Goal: Information Seeking & Learning: Learn about a topic

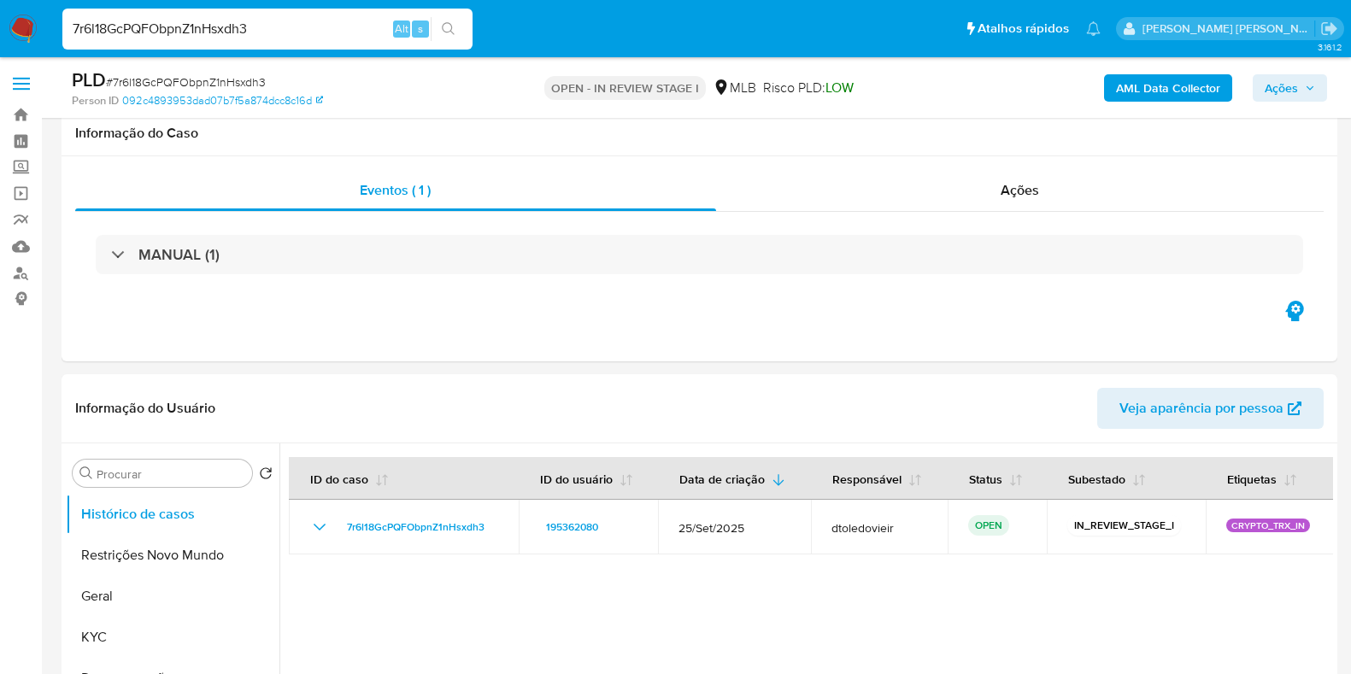
scroll to position [321, 0]
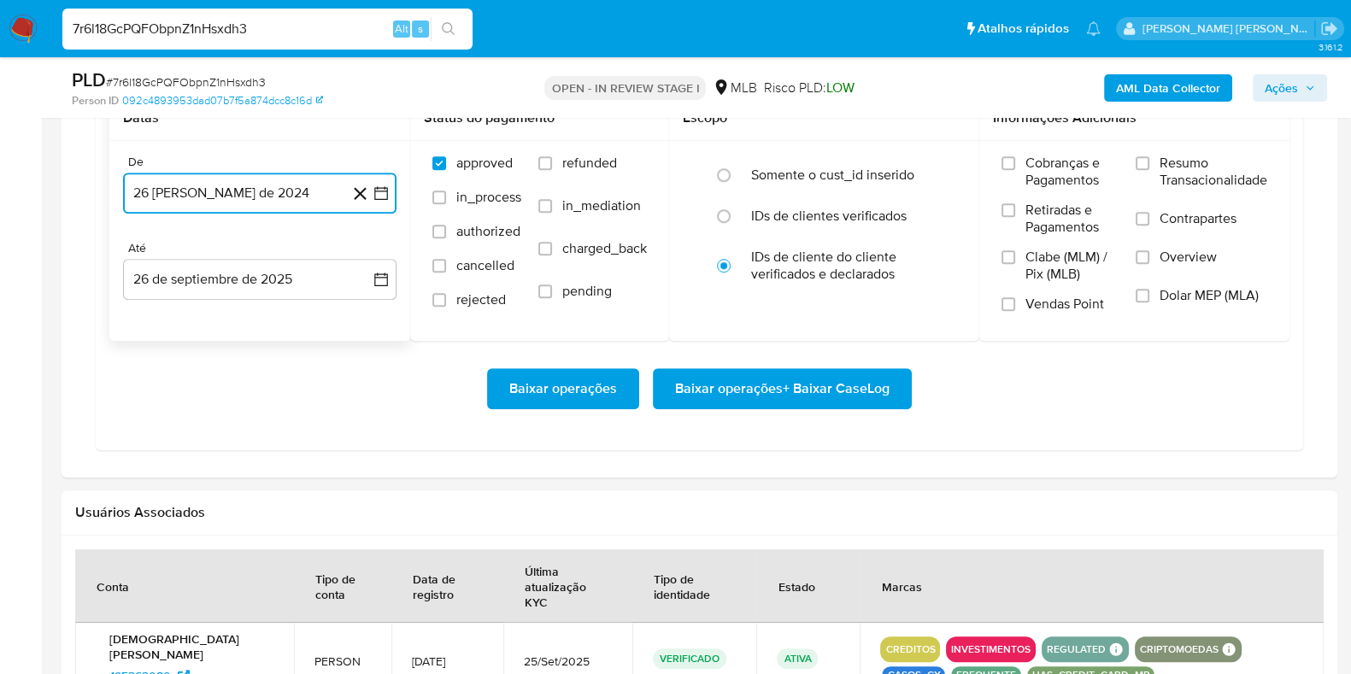
click at [257, 178] on button "26 de agosto de 2024" at bounding box center [260, 193] width 274 height 41
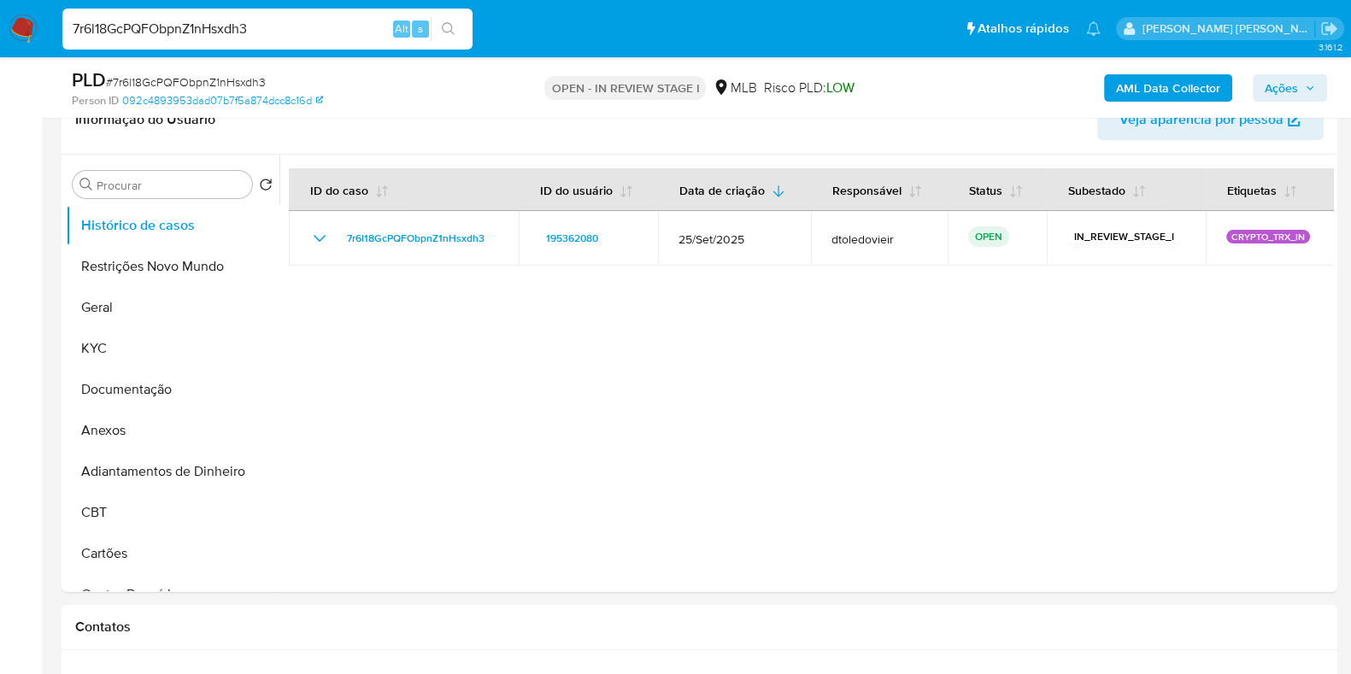
scroll to position [106, 0]
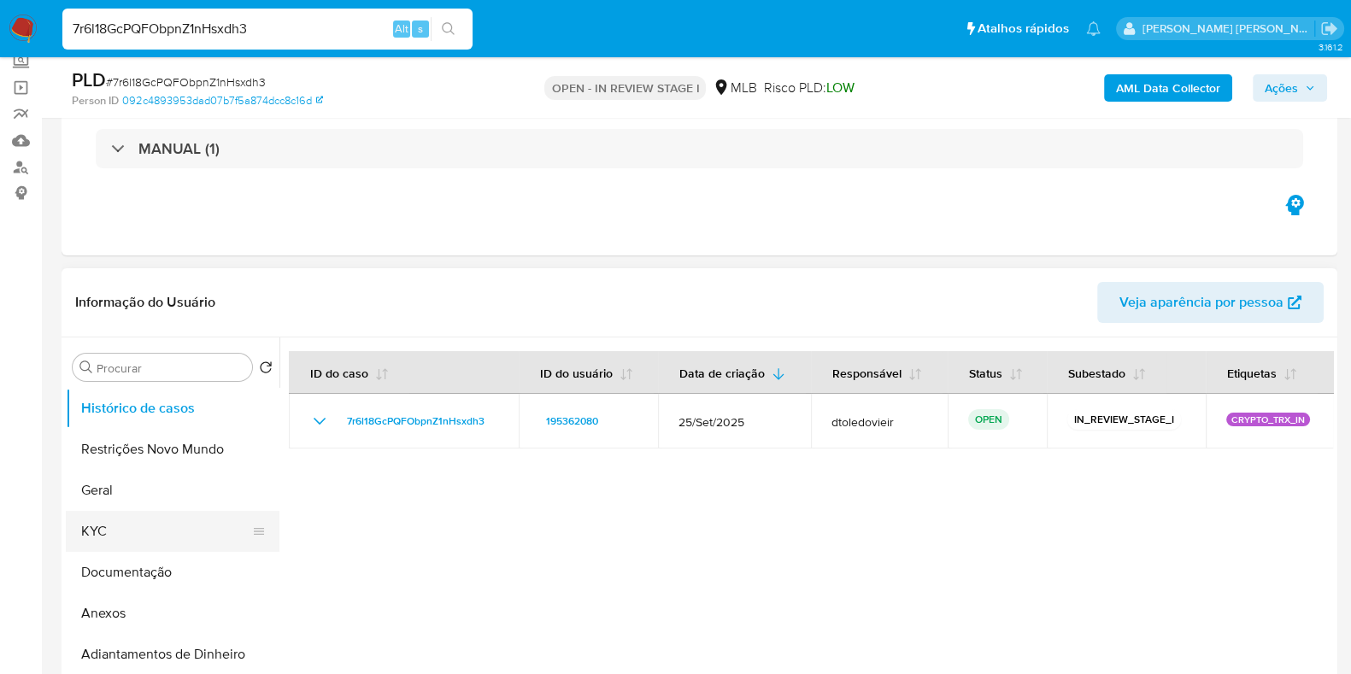
click at [136, 523] on button "KYC" at bounding box center [166, 531] width 200 height 41
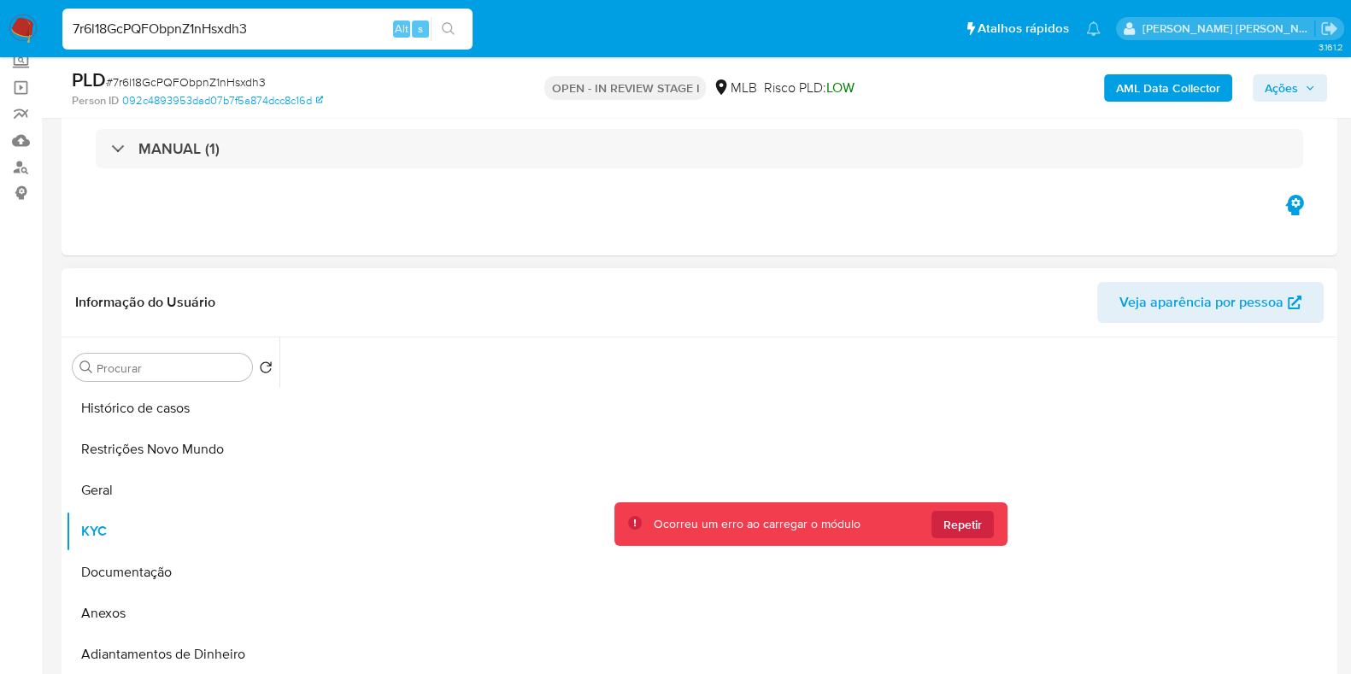
scroll to position [213, 0]
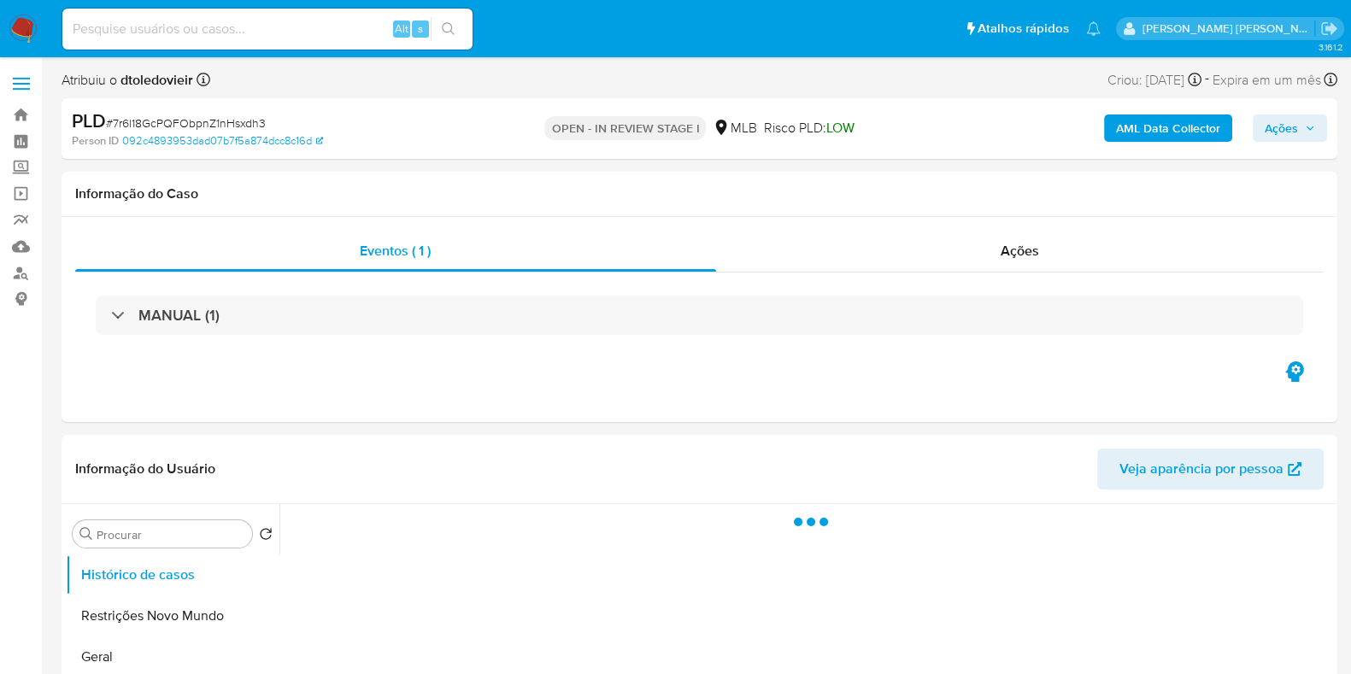
select select "10"
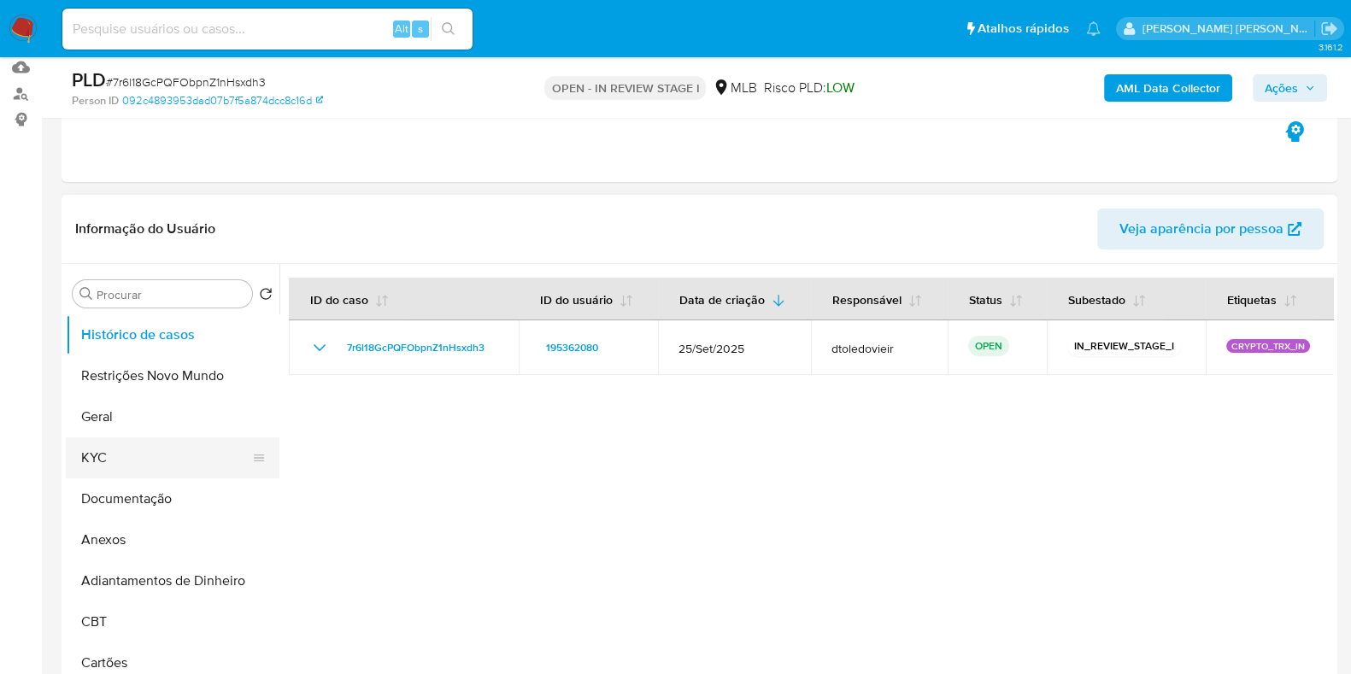
scroll to position [213, 0]
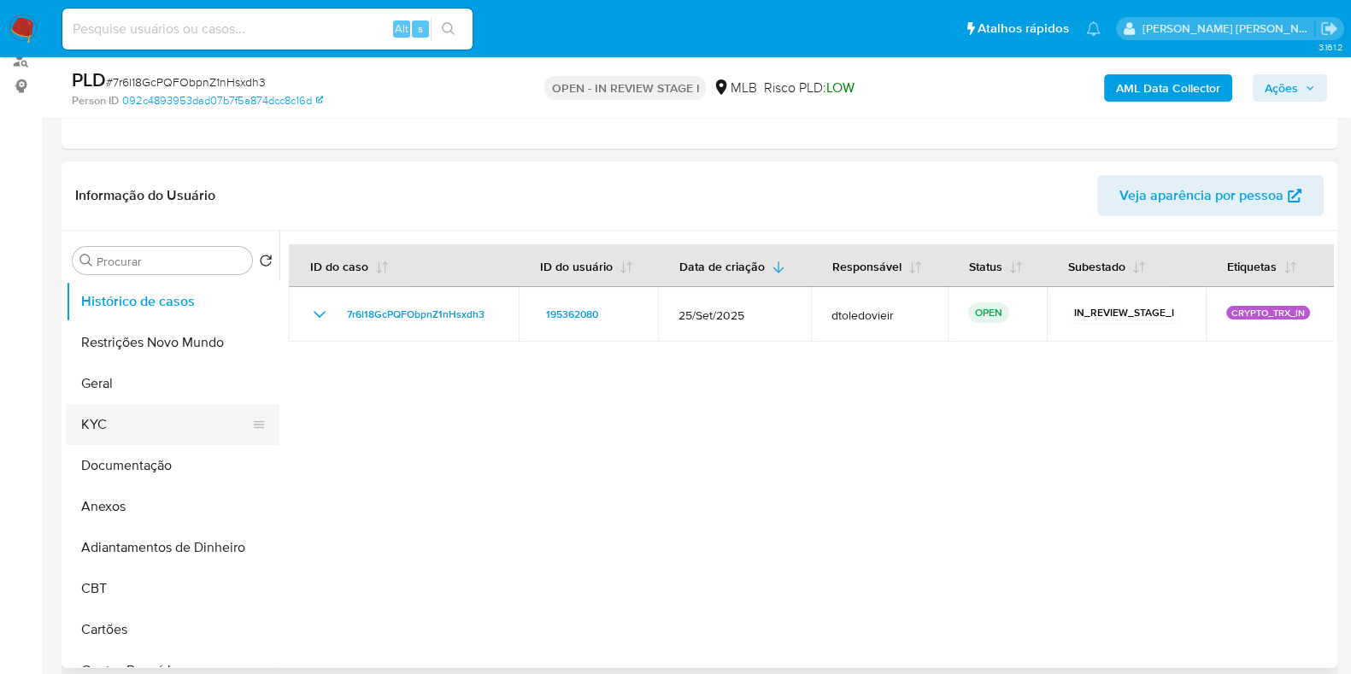
click at [147, 404] on button "KYC" at bounding box center [166, 424] width 200 height 41
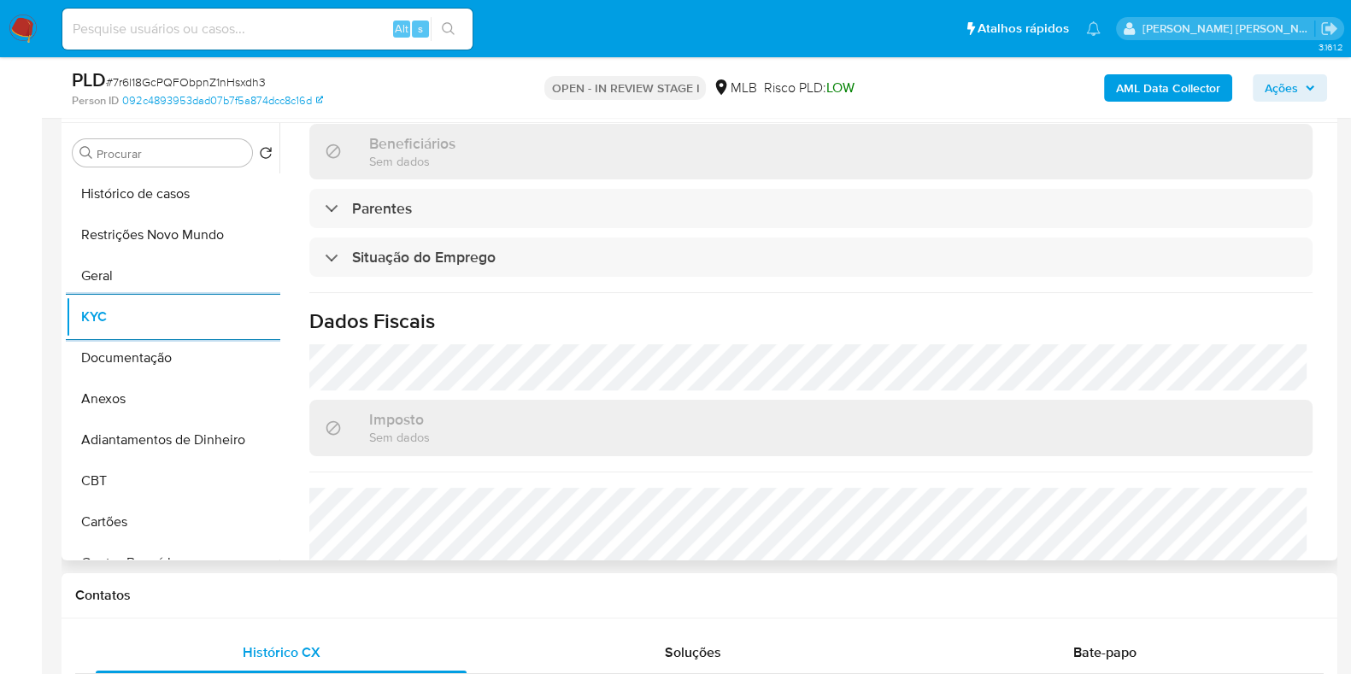
scroll to position [743, 0]
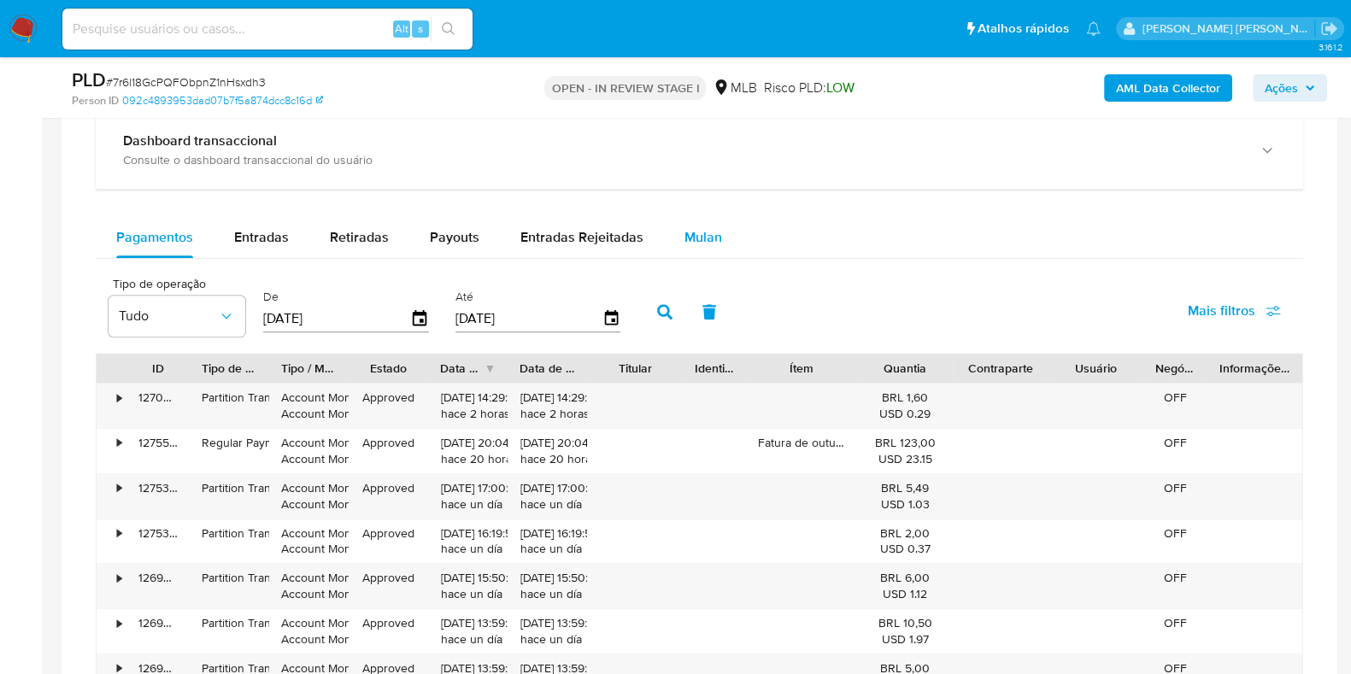
click at [697, 233] on span "Mulan" at bounding box center [704, 237] width 38 height 20
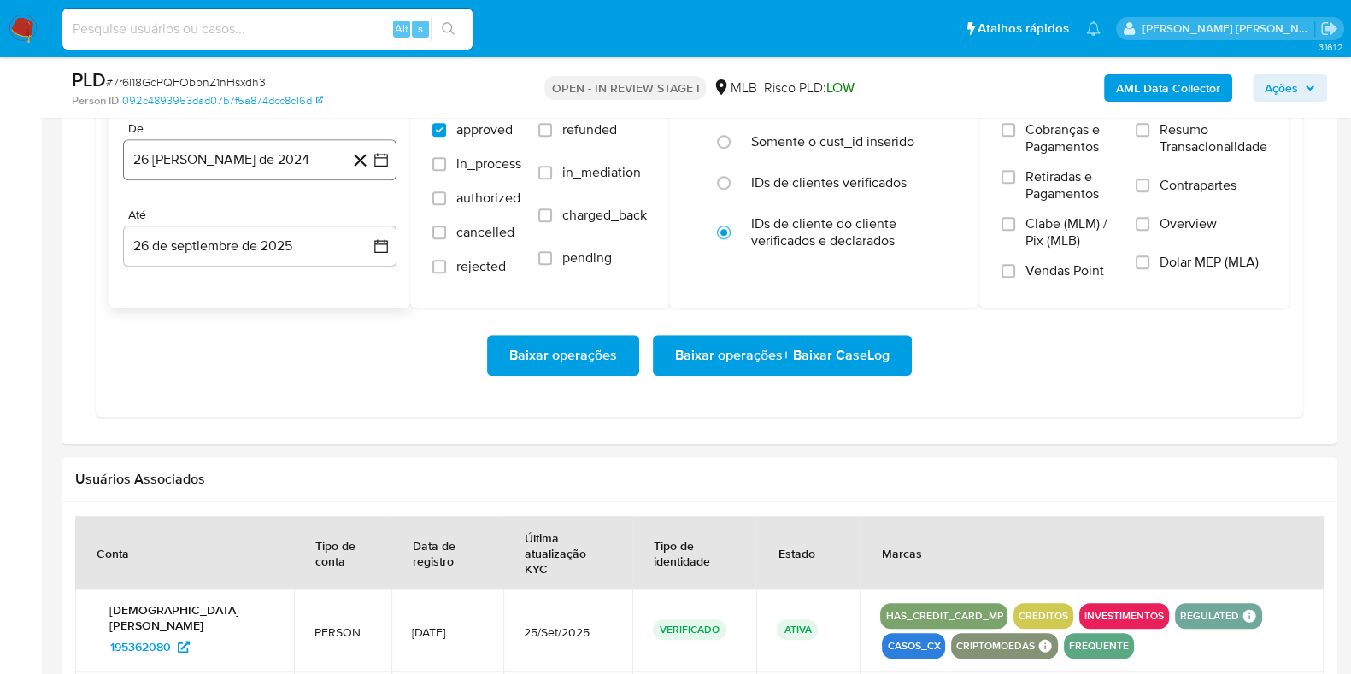
scroll to position [1495, 0]
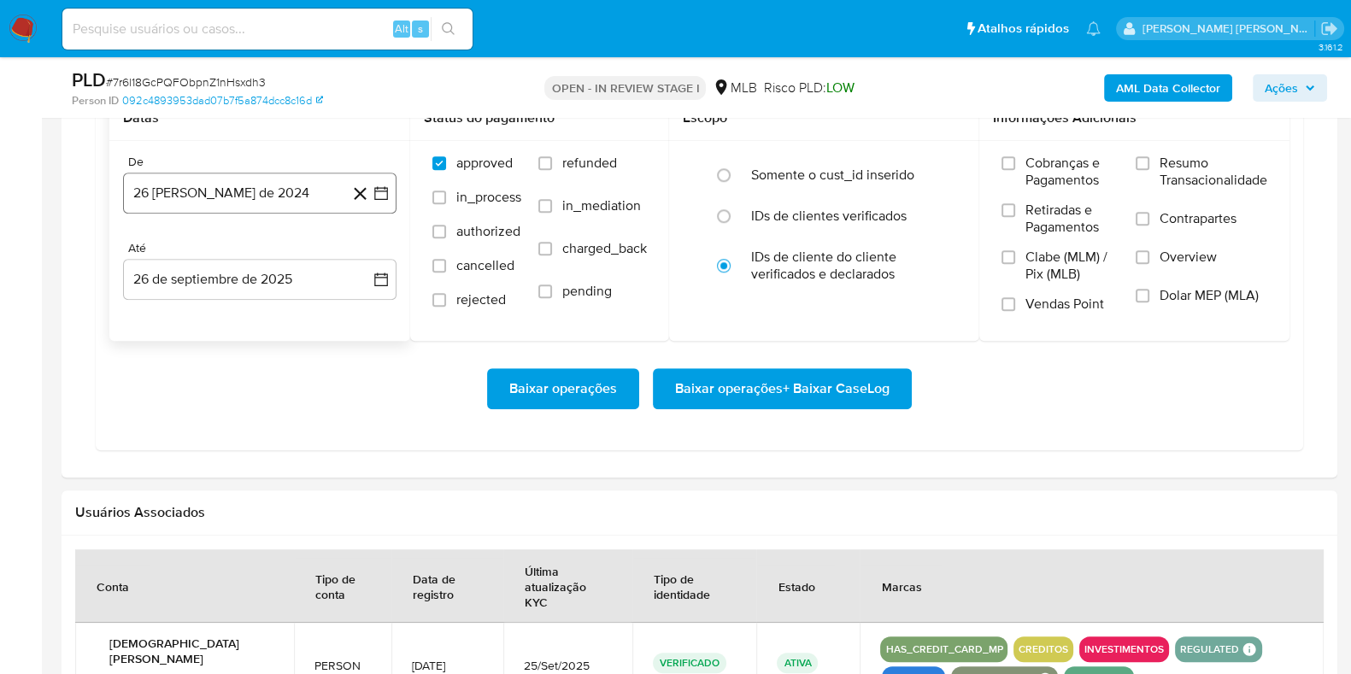
click at [264, 181] on button "26 de agosto de 2024" at bounding box center [260, 193] width 274 height 41
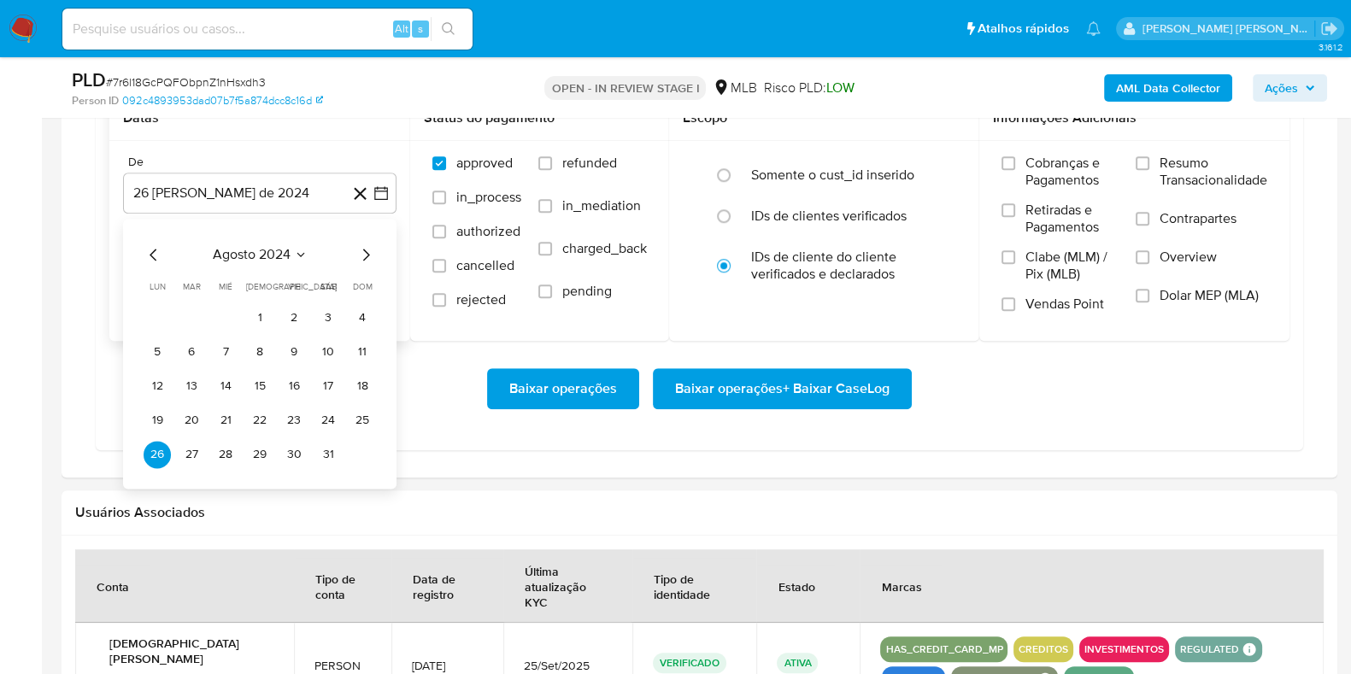
click at [362, 245] on icon "Mes siguiente" at bounding box center [366, 254] width 21 height 21
click at [364, 249] on icon "Mes siguiente" at bounding box center [366, 255] width 7 height 12
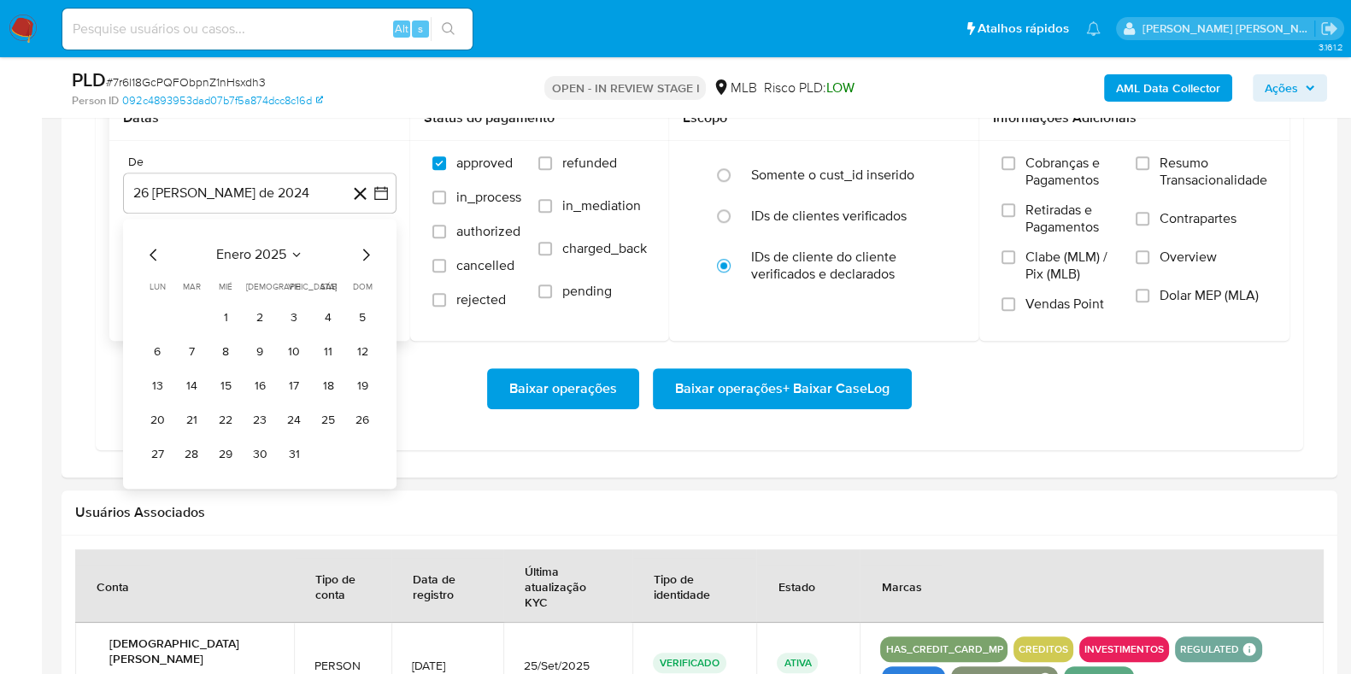
click at [152, 254] on icon "Mes anterior" at bounding box center [153, 255] width 7 height 12
click at [151, 254] on icon "Mes anterior" at bounding box center [153, 255] width 7 height 12
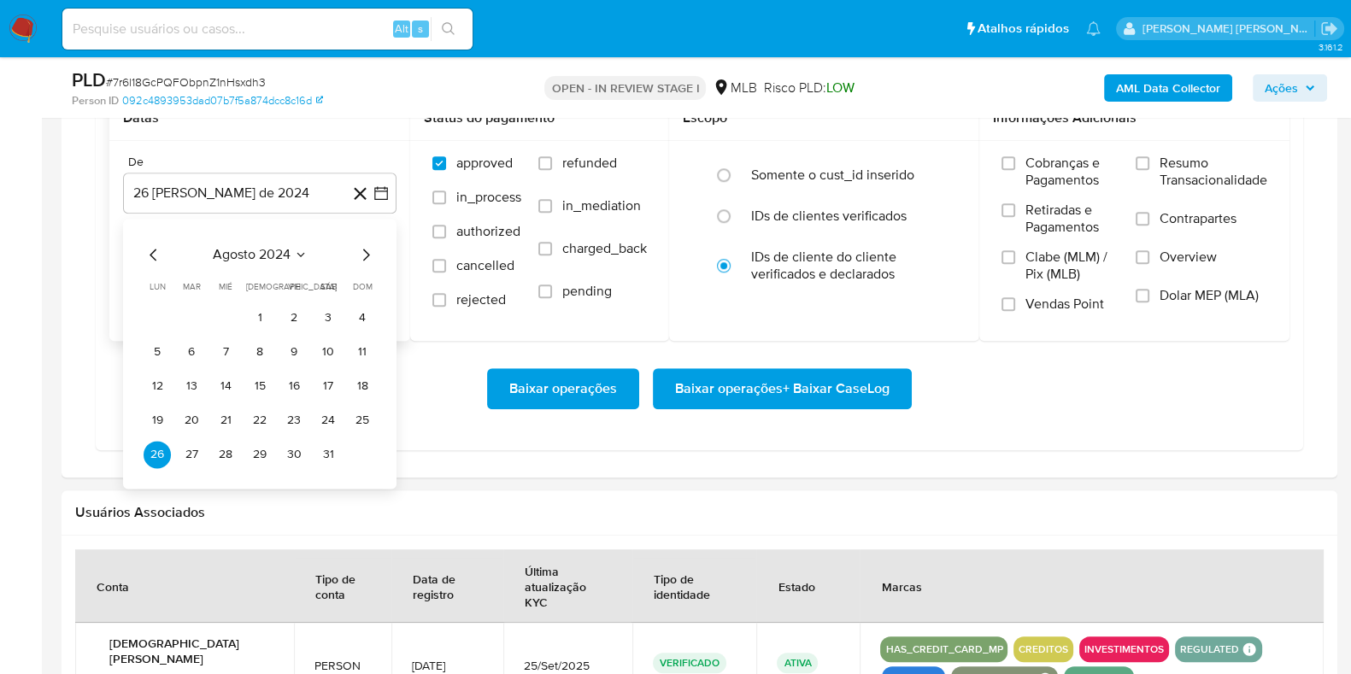
click at [157, 255] on icon "Mes anterior" at bounding box center [154, 254] width 21 height 21
click at [231, 453] on button "31" at bounding box center [225, 454] width 27 height 27
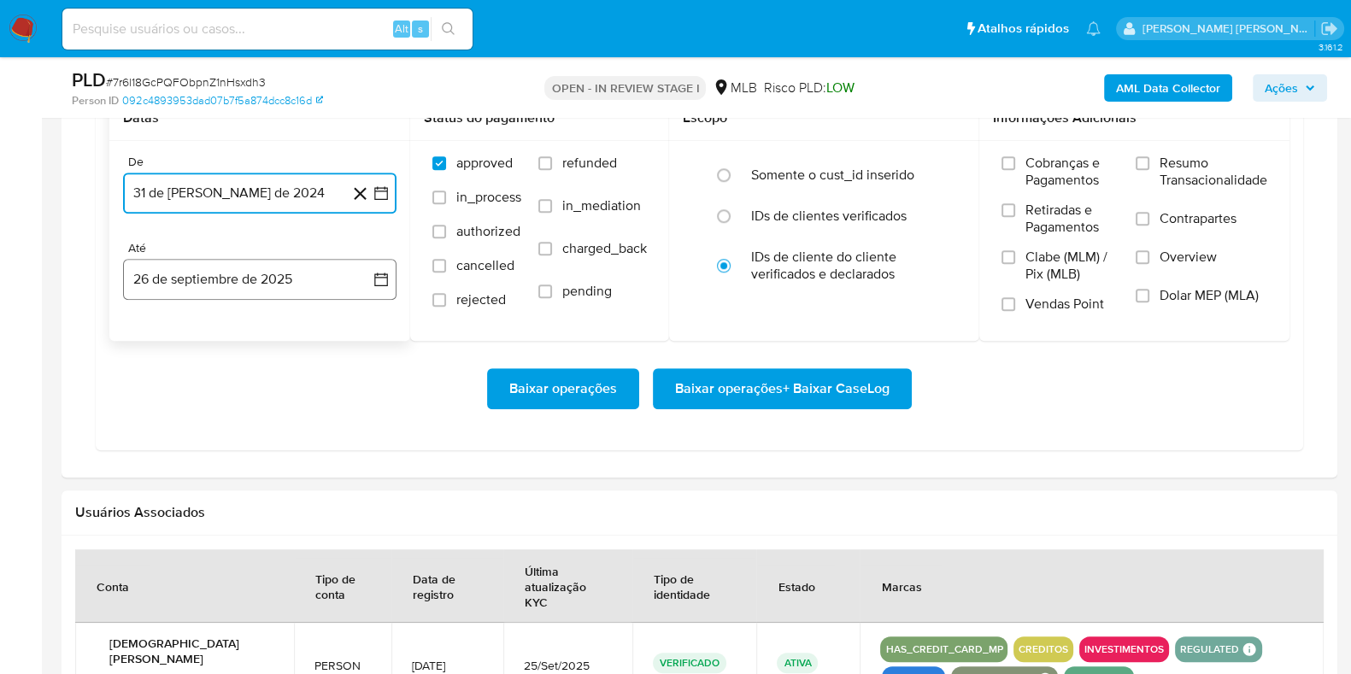
click at [265, 275] on button "26 de septiembre de 2025" at bounding box center [260, 279] width 274 height 41
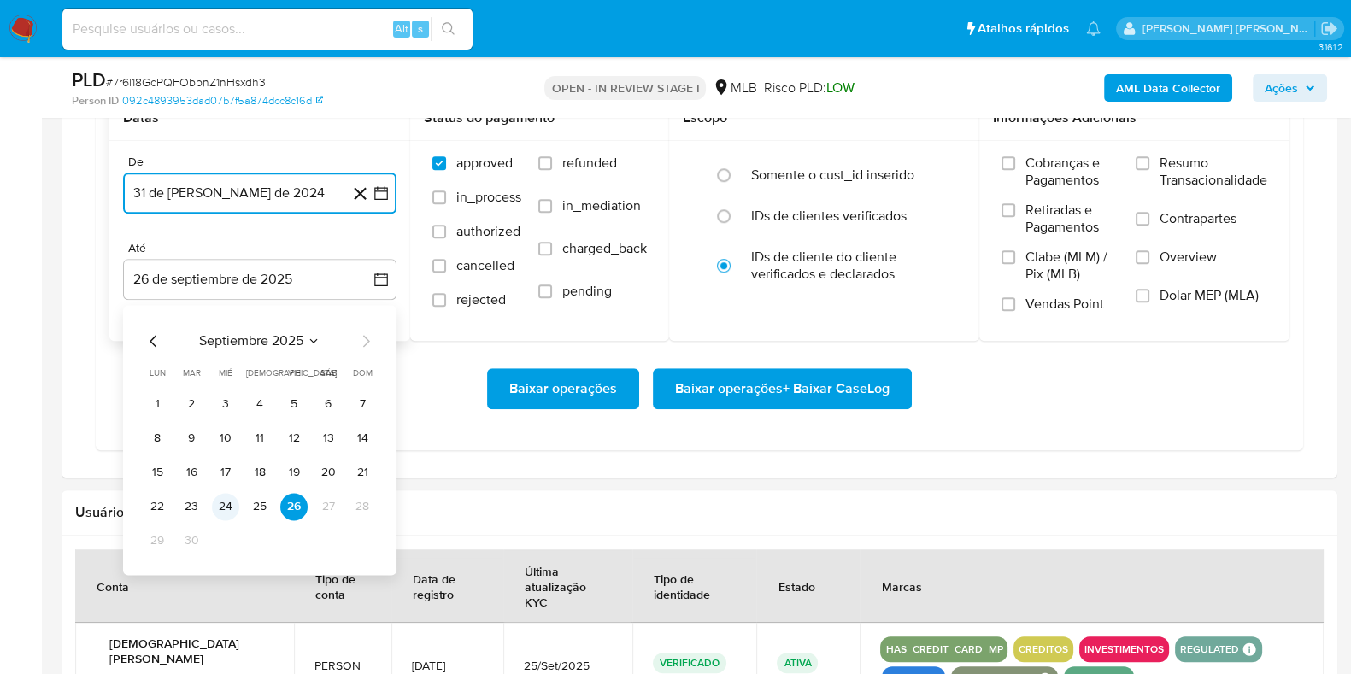
click at [233, 499] on button "24" at bounding box center [225, 506] width 27 height 27
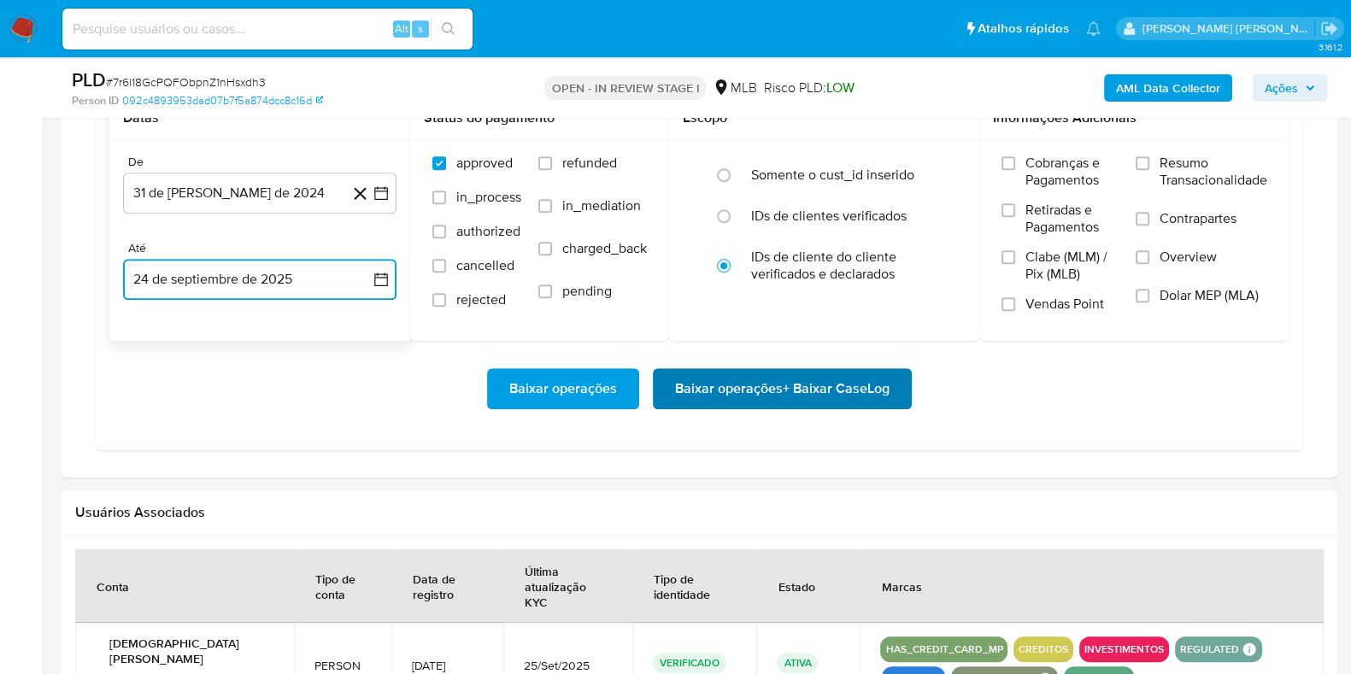
click at [712, 395] on span "Baixar operações + Baixar CaseLog" at bounding box center [782, 389] width 215 height 38
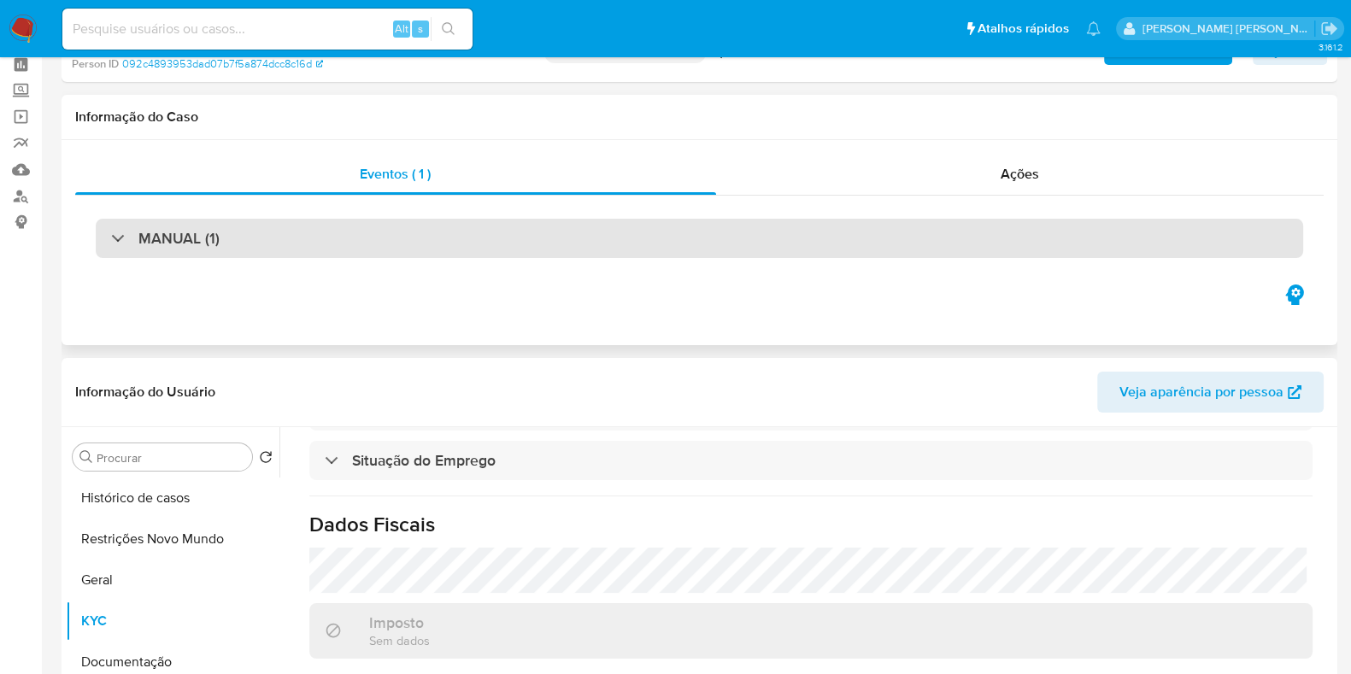
scroll to position [0, 0]
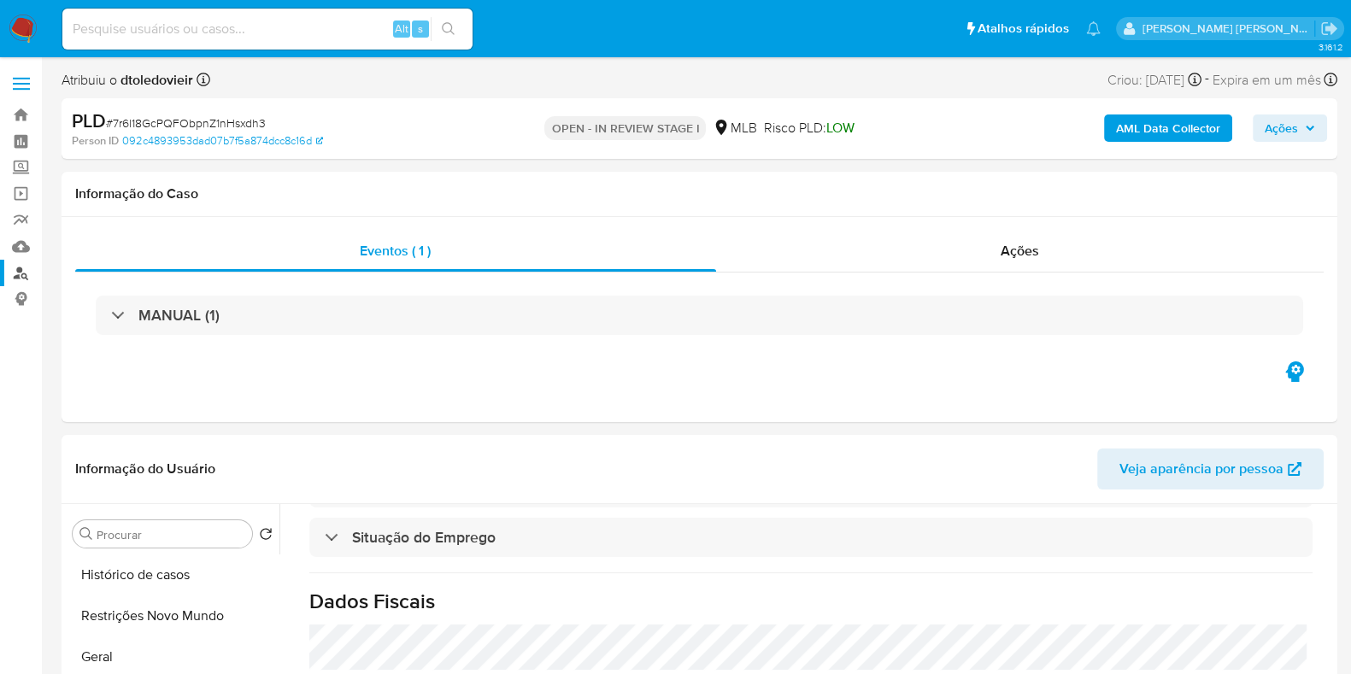
click at [25, 265] on link "Localizador de pessoas" at bounding box center [101, 273] width 203 height 26
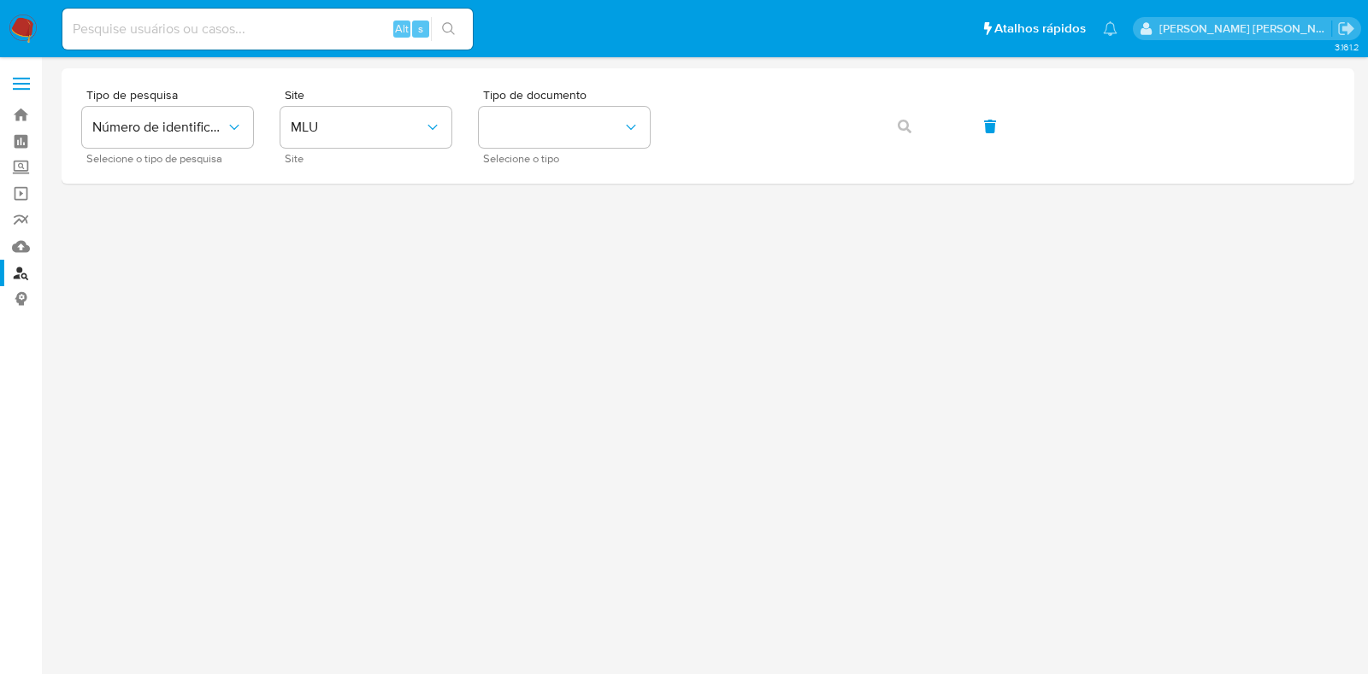
click at [310, 27] on input at bounding box center [267, 29] width 410 height 22
click at [344, 113] on button "MLU" at bounding box center [365, 127] width 171 height 41
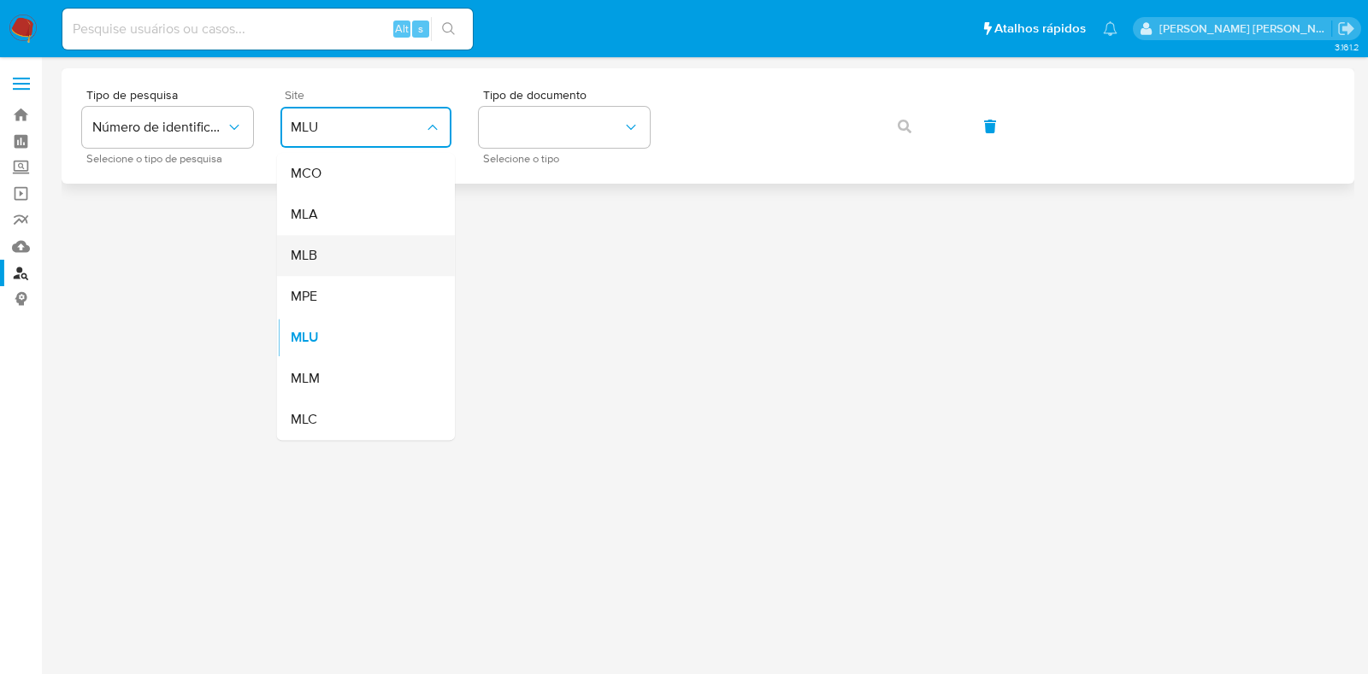
click at [335, 265] on div "MLB" at bounding box center [361, 255] width 140 height 41
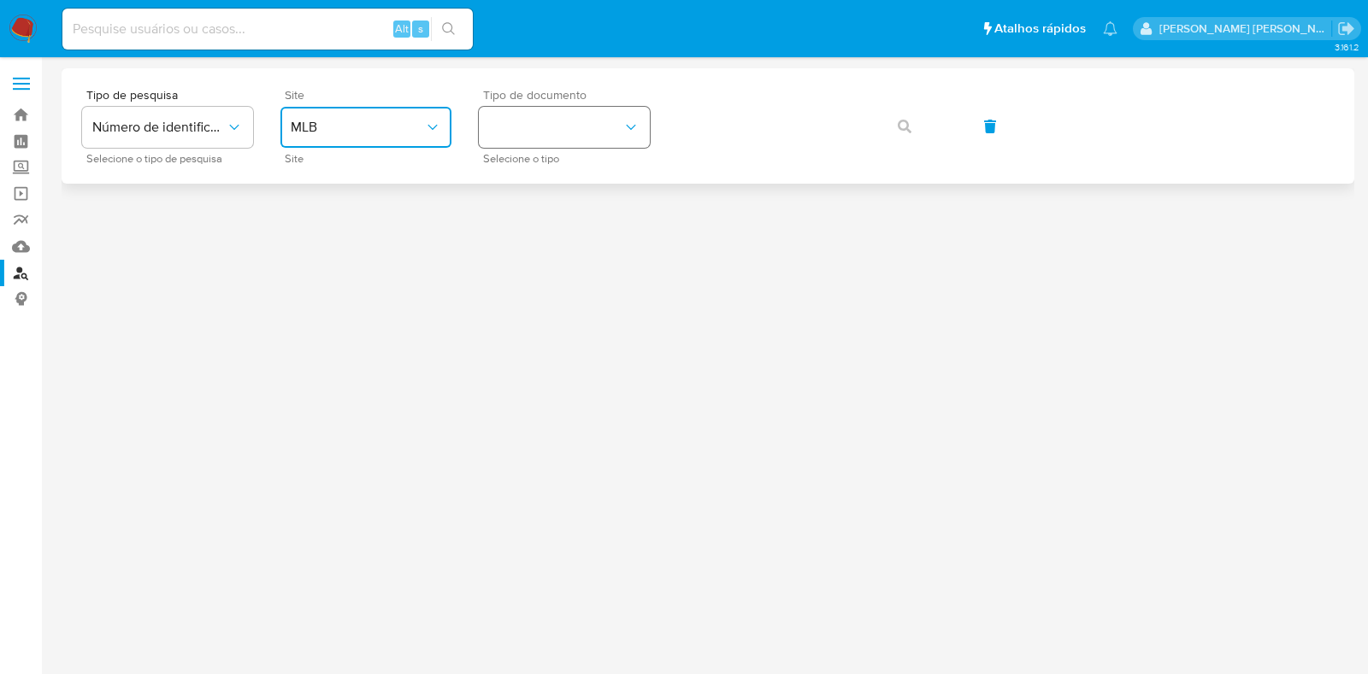
click at [600, 121] on button "identificationType" at bounding box center [564, 127] width 171 height 41
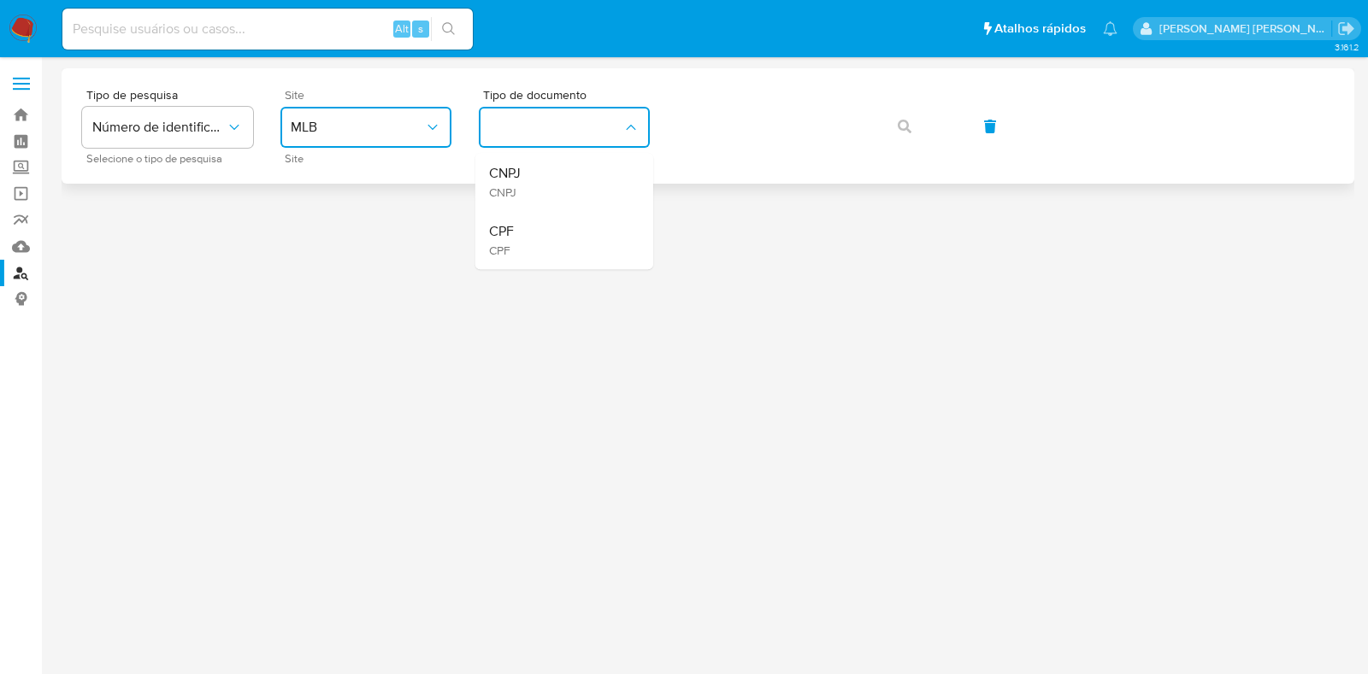
drag, startPoint x: 528, startPoint y: 233, endPoint x: 690, endPoint y: 151, distance: 181.2
click at [527, 235] on div "CPF CPF" at bounding box center [559, 240] width 140 height 58
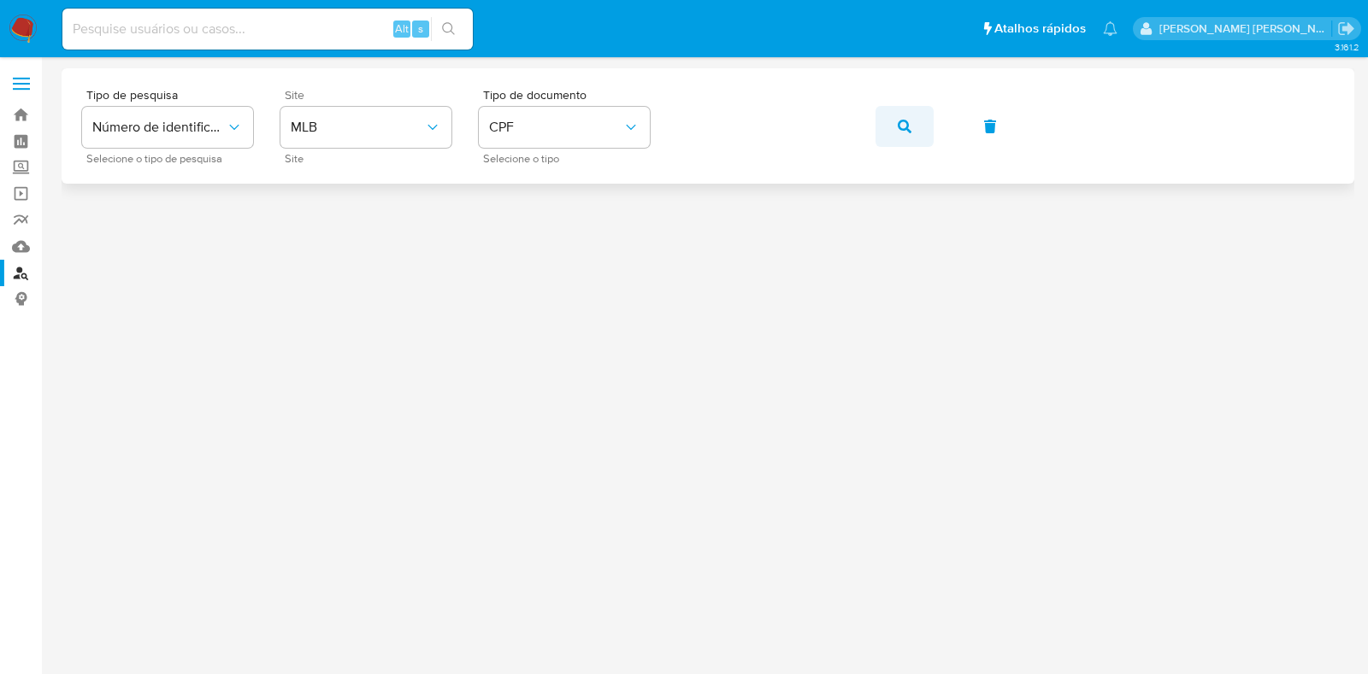
click at [910, 123] on icon "button" at bounding box center [905, 127] width 14 height 14
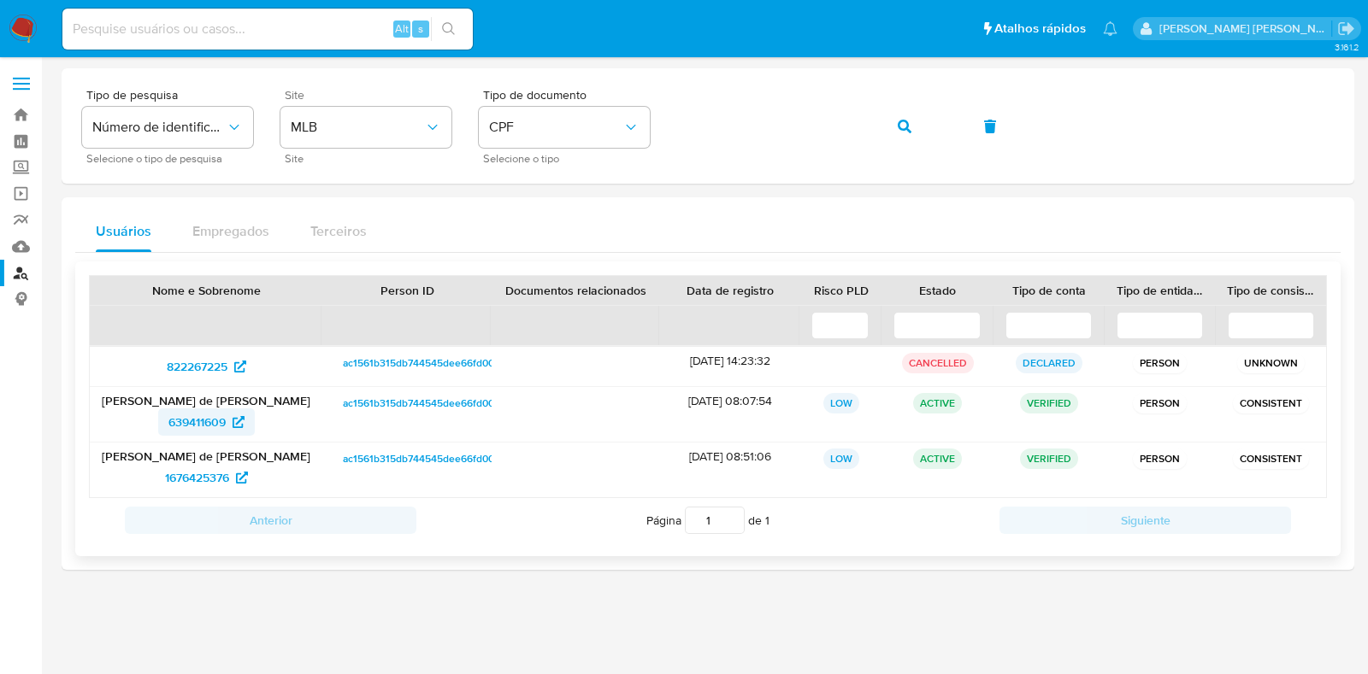
click at [210, 419] on span "639411609" at bounding box center [196, 422] width 57 height 27
click at [217, 476] on span "1676425376" at bounding box center [197, 477] width 64 height 27
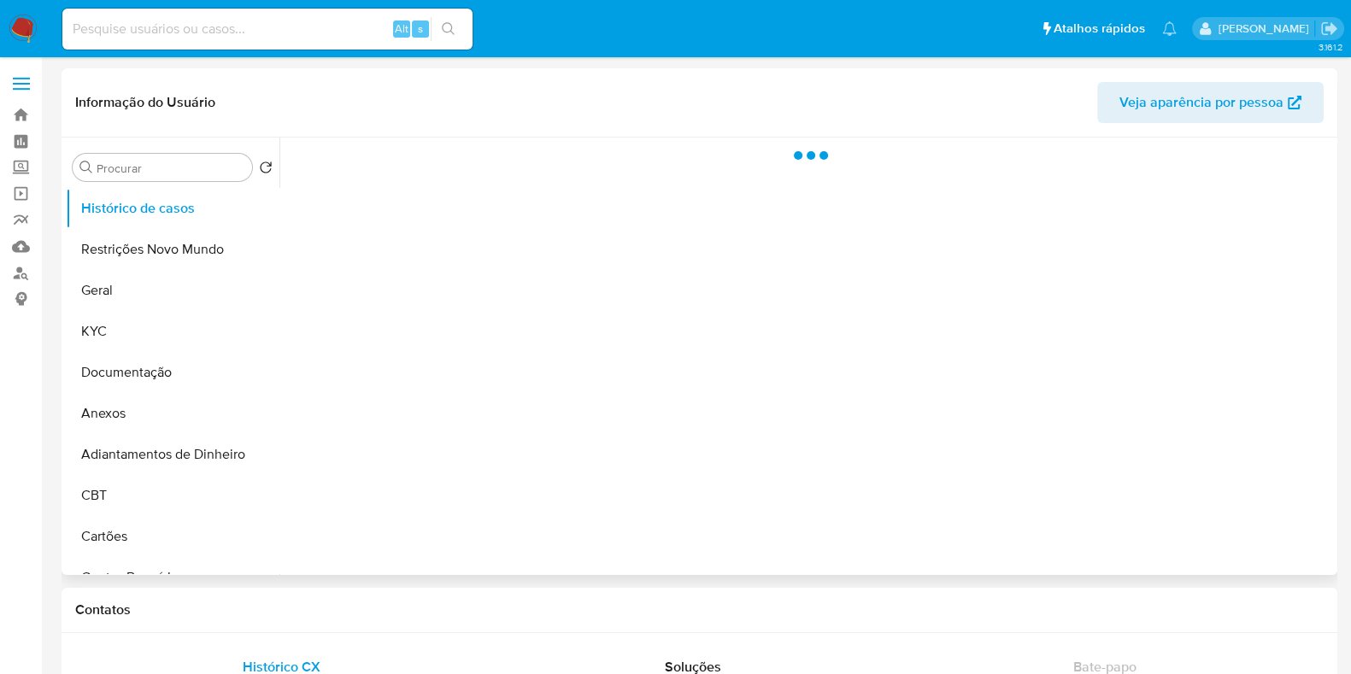
select select "10"
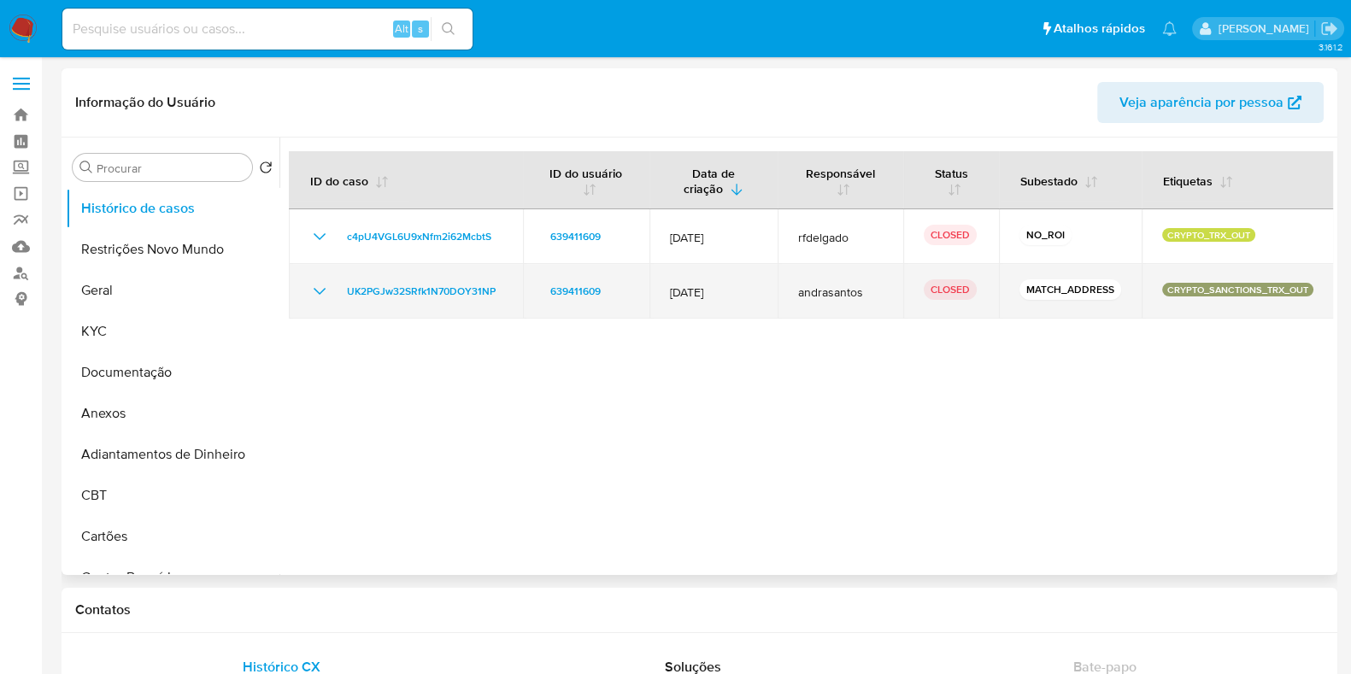
drag, startPoint x: 784, startPoint y: 297, endPoint x: 875, endPoint y: 294, distance: 91.5
click at [874, 294] on td "andrasantos" at bounding box center [841, 291] width 127 height 55
click at [875, 294] on span "andrasantos" at bounding box center [840, 292] width 85 height 15
drag, startPoint x: 763, startPoint y: 291, endPoint x: 648, endPoint y: 297, distance: 115.5
click at [654, 287] on td "30/Jun/2025" at bounding box center [714, 291] width 128 height 55
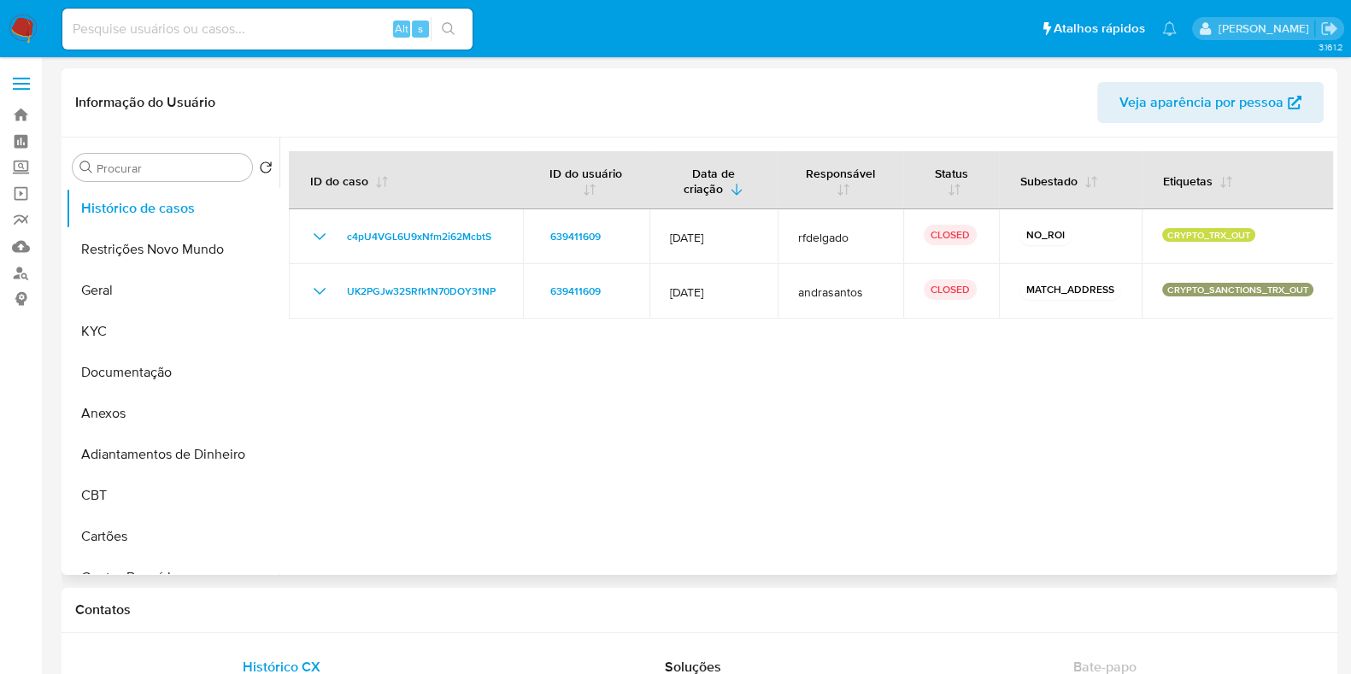
click at [639, 349] on div at bounding box center [807, 357] width 1054 height 438
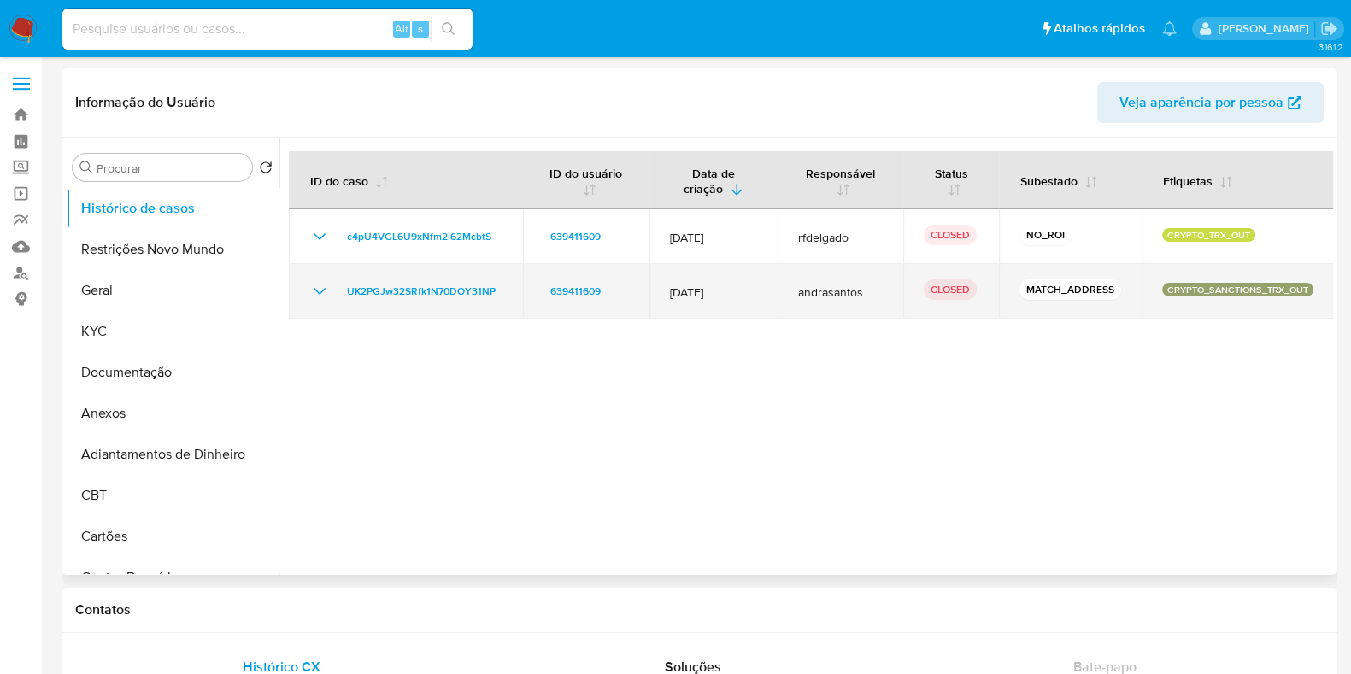
click at [318, 290] on icon "Mostrar/Ocultar" at bounding box center [319, 291] width 21 height 21
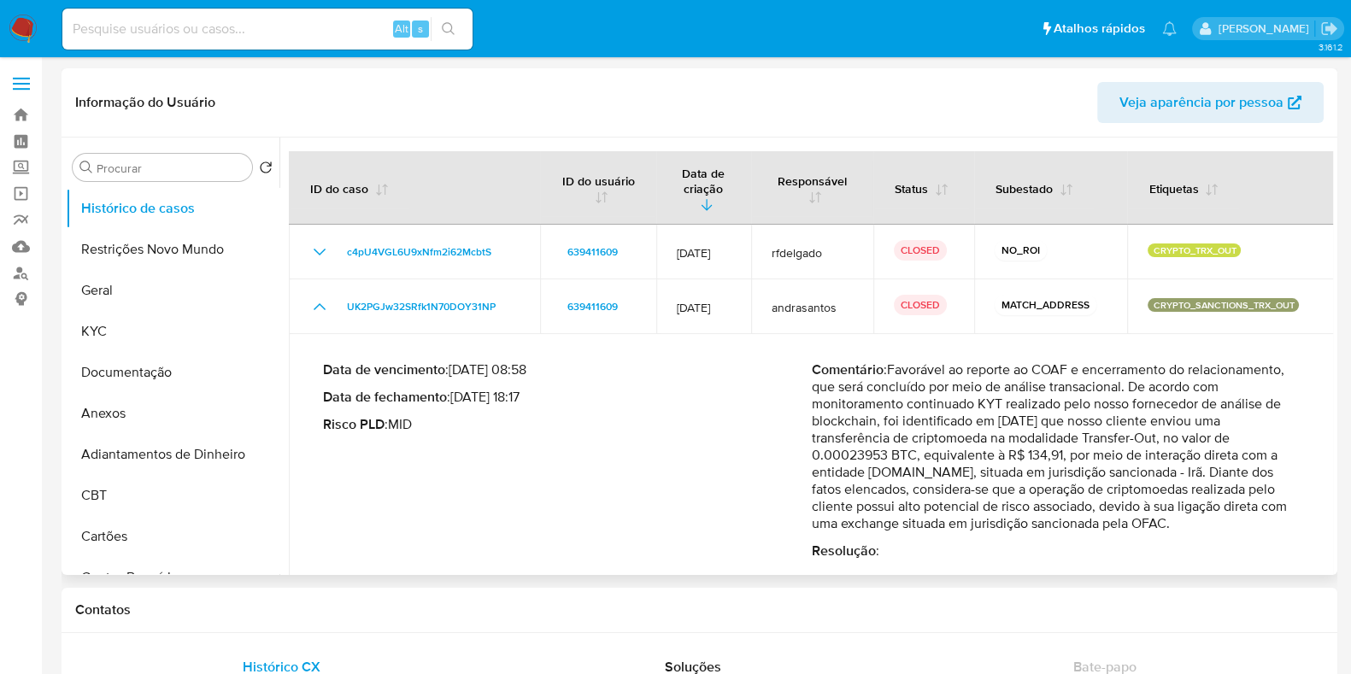
drag, startPoint x: 522, startPoint y: 383, endPoint x: 459, endPoint y: 389, distance: 63.5
click at [459, 389] on p "Data de fechamento : 01/07/2025 18:17" at bounding box center [567, 397] width 489 height 17
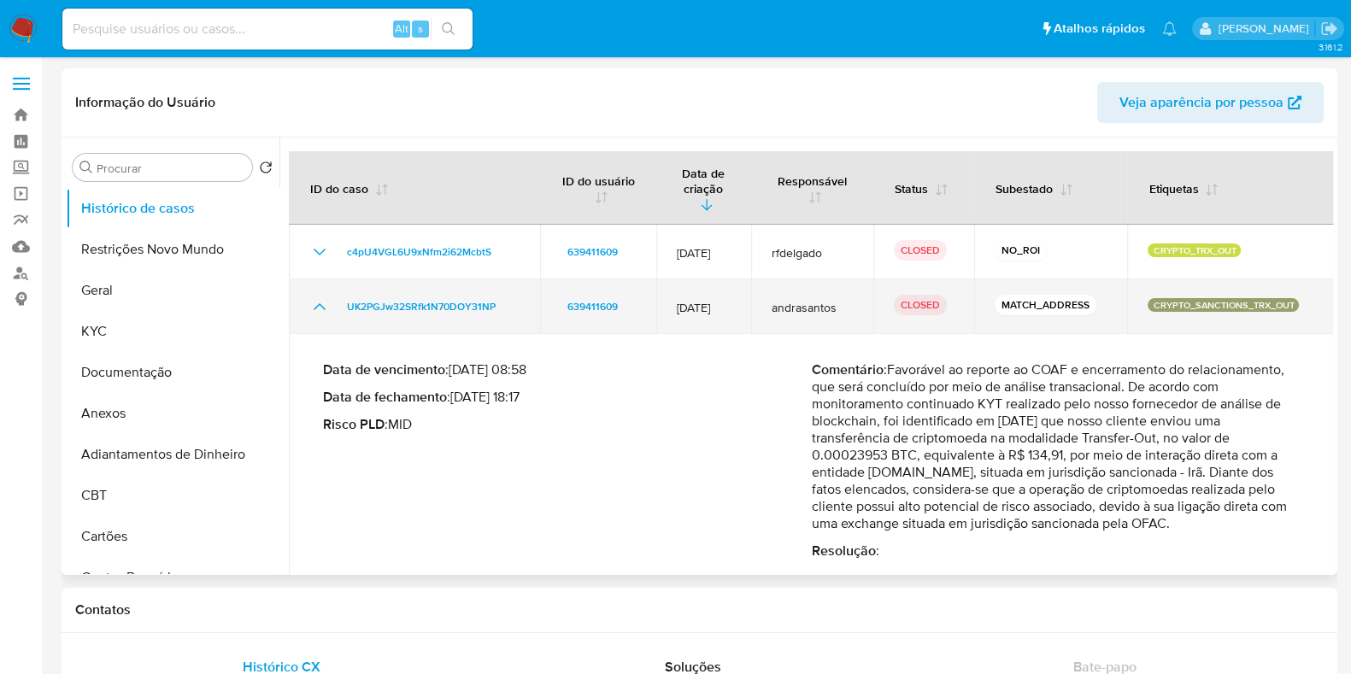
drag, startPoint x: 1302, startPoint y: 284, endPoint x: 1145, endPoint y: 292, distance: 156.7
click at [1148, 298] on div "CRYPTO_SANCTIONS_TRX_OUT" at bounding box center [1231, 306] width 166 height 17
drag, startPoint x: 1151, startPoint y: 289, endPoint x: 1304, endPoint y: 288, distance: 152.2
click at [1304, 298] on div "CRYPTO_SANCTIONS_TRX_OUT" at bounding box center [1231, 306] width 166 height 17
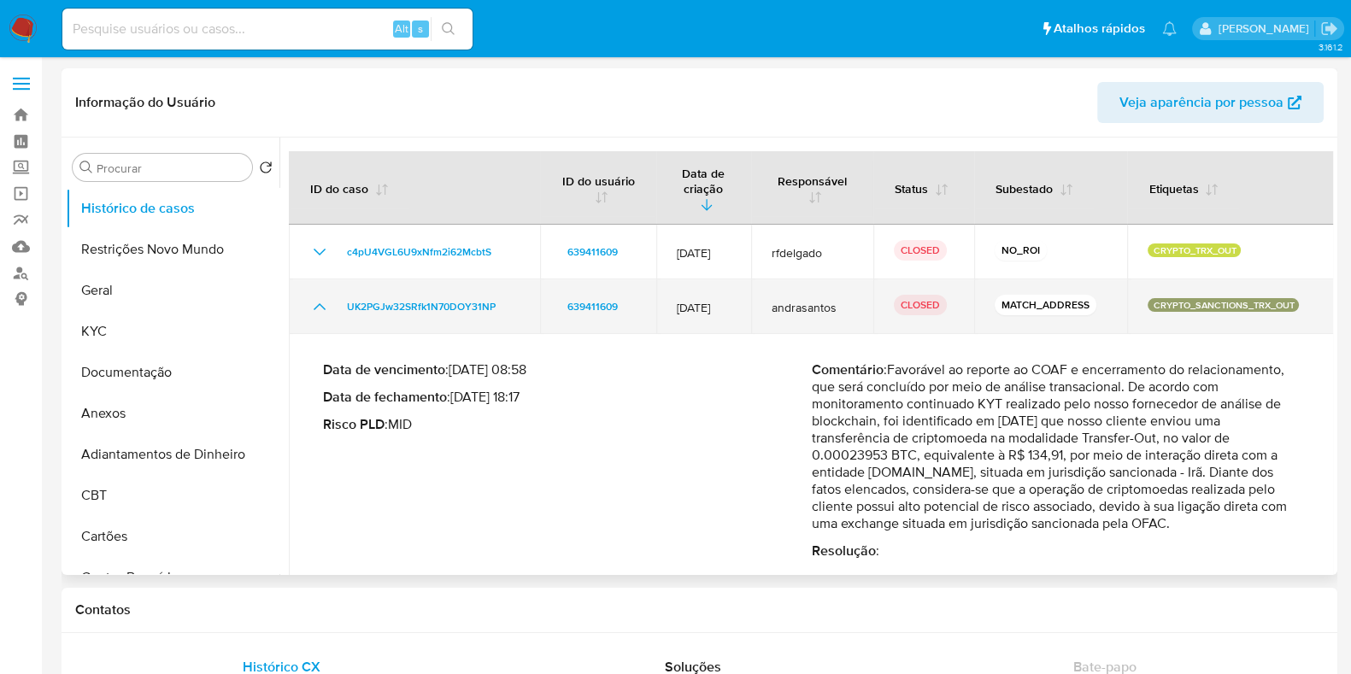
drag, startPoint x: 312, startPoint y: 291, endPoint x: 315, endPoint y: 281, distance: 9.7
click at [312, 297] on icon "Mostrar/Ocultar" at bounding box center [319, 307] width 21 height 21
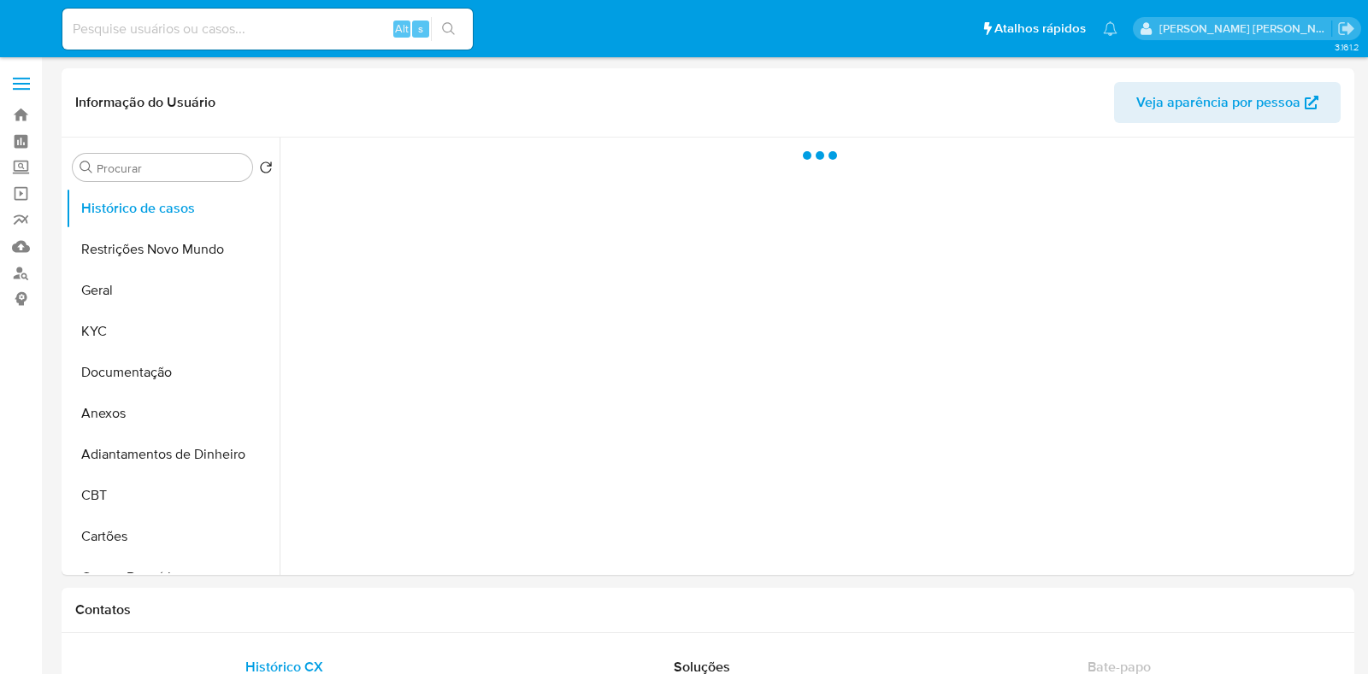
select select "10"
